Goal: Information Seeking & Learning: Learn about a topic

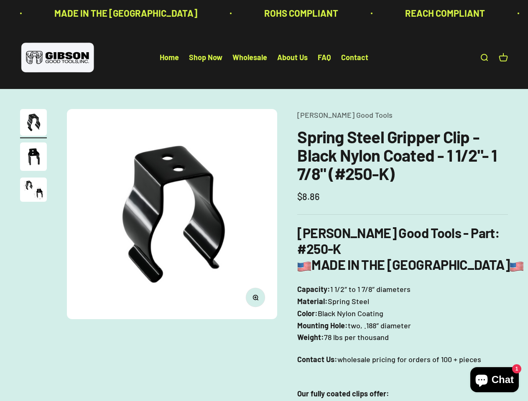
click at [264, 201] on img at bounding box center [172, 214] width 210 height 210
click at [172, 214] on img at bounding box center [172, 214] width 210 height 210
click at [255, 297] on icon "button" at bounding box center [255, 297] width 2 height 2
click at [33, 124] on img "Go to item 1" at bounding box center [33, 122] width 27 height 27
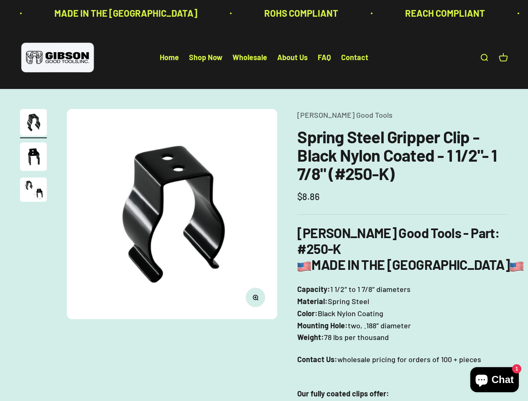
click at [33, 158] on img "Go to item 2" at bounding box center [33, 157] width 27 height 28
click at [33, 191] on img "Go to item 3" at bounding box center [33, 190] width 27 height 24
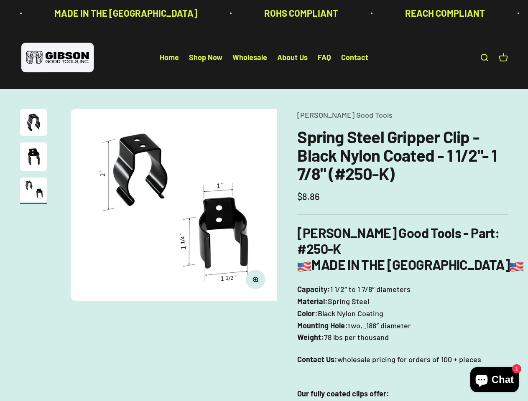
scroll to position [0, 431]
